Goal: Transaction & Acquisition: Subscribe to service/newsletter

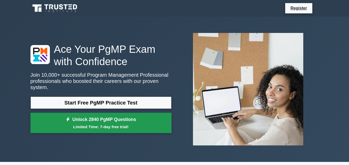
click at [124, 120] on link "Unlock 2840 PgMP Questions Limited Time: 7-day free trial!" at bounding box center [100, 123] width 141 height 21
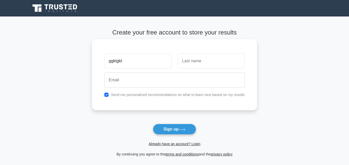
type input "ggktgkt"
click at [185, 59] on input "text" at bounding box center [211, 61] width 67 height 15
type input "btgrrv"
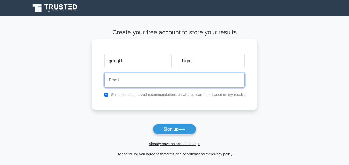
click at [184, 76] on input "email" at bounding box center [174, 80] width 140 height 15
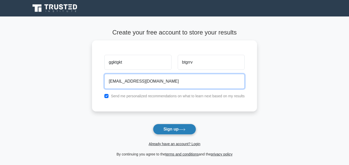
type input "[EMAIL_ADDRESS][DOMAIN_NAME]"
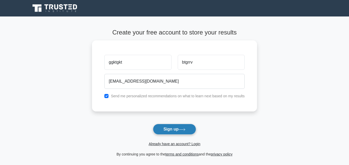
click at [183, 132] on button "Sign up" at bounding box center [174, 129] width 43 height 11
